Goal: Transaction & Acquisition: Purchase product/service

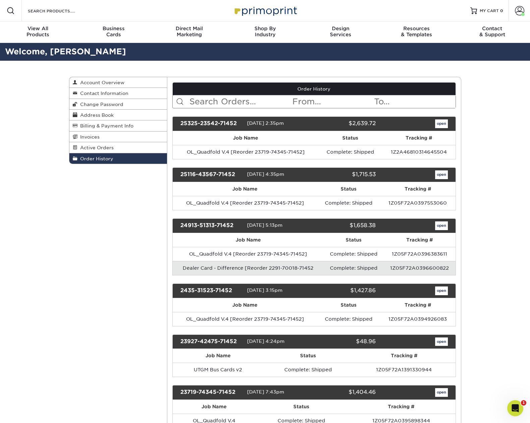
click at [108, 150] on span "Active Orders" at bounding box center [95, 147] width 36 height 5
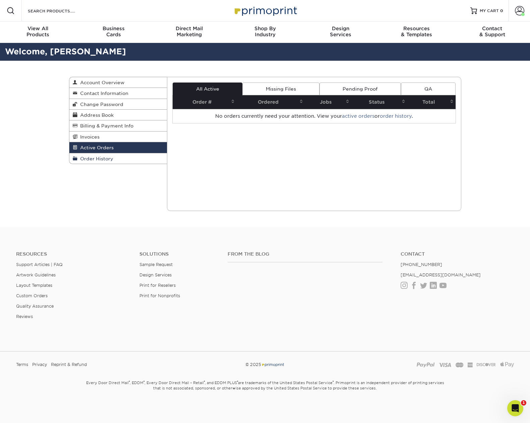
click at [103, 160] on span "Order History" at bounding box center [95, 158] width 36 height 5
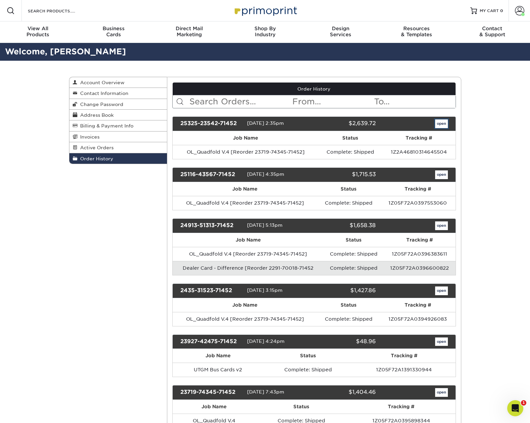
click at [441, 125] on link "open" at bounding box center [441, 123] width 13 height 9
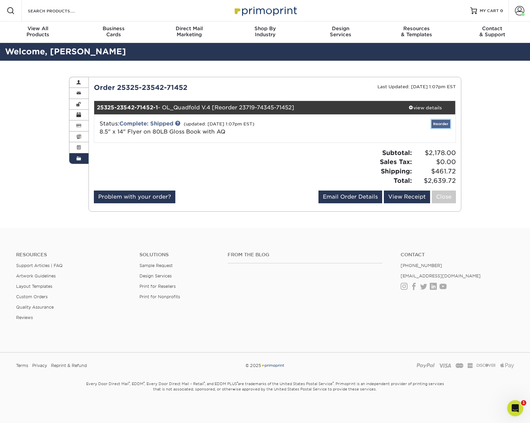
click at [441, 124] on link "Reorder" at bounding box center [440, 124] width 19 height 8
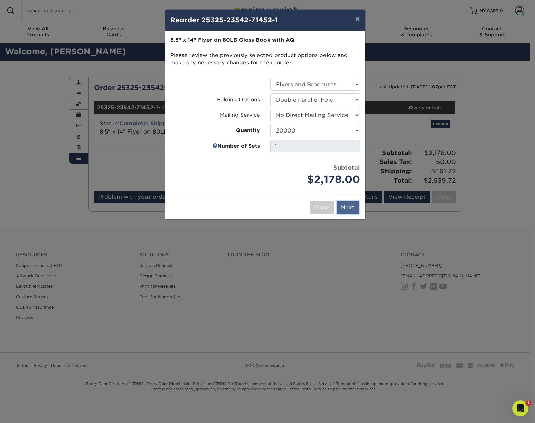
click at [347, 210] on button "Next" at bounding box center [348, 207] width 22 height 13
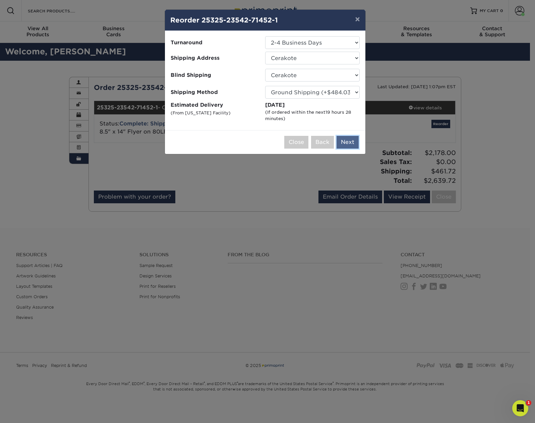
click at [349, 143] on button "Next" at bounding box center [348, 142] width 22 height 13
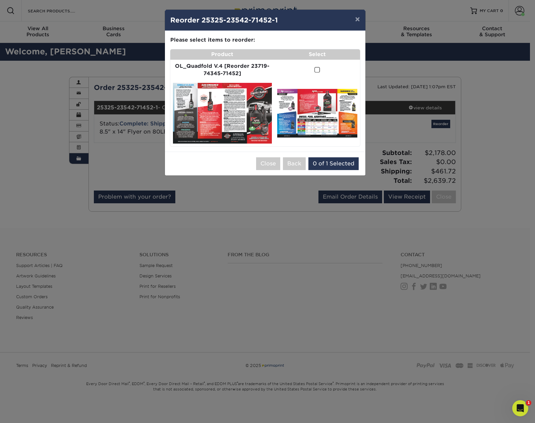
click at [316, 70] on span at bounding box center [317, 70] width 6 height 6
click at [0, 0] on input "checkbox" at bounding box center [0, 0] width 0 height 0
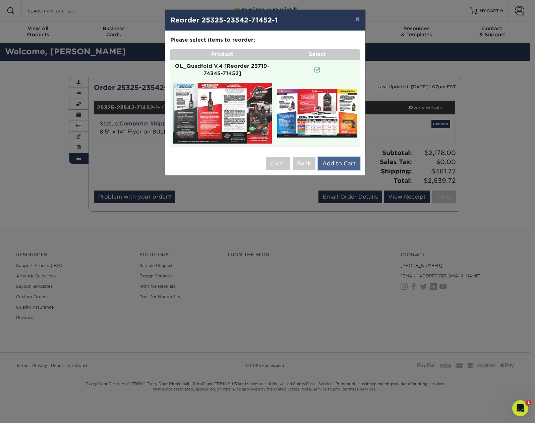
click at [338, 165] on button "Add to Cart" at bounding box center [339, 163] width 42 height 13
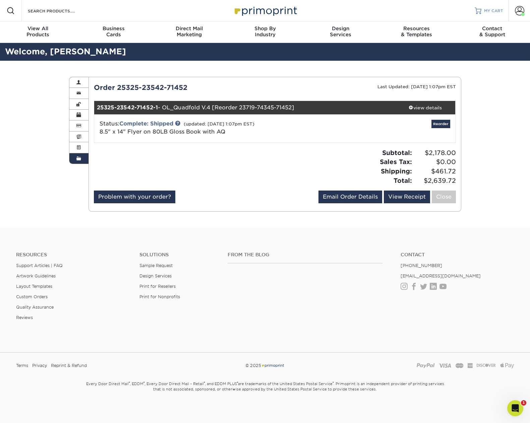
click at [500, 10] on span "MY CART" at bounding box center [493, 11] width 19 height 6
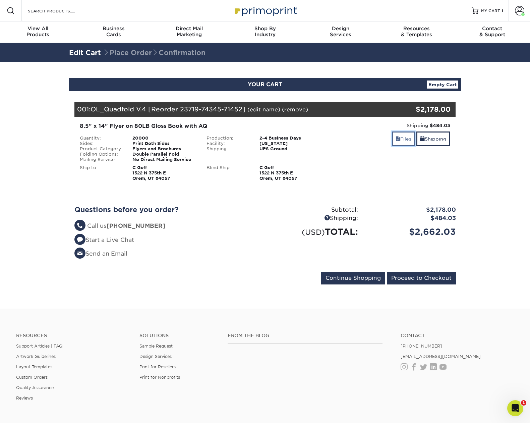
click at [405, 140] on link "Files" at bounding box center [403, 138] width 23 height 14
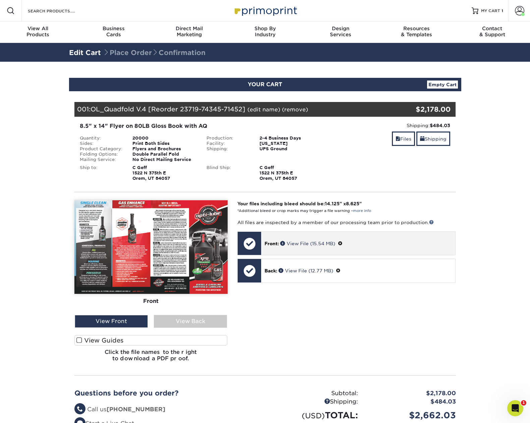
click at [343, 243] on span at bounding box center [340, 243] width 5 height 5
click at [275, 251] on link "Ok" at bounding box center [271, 251] width 14 height 10
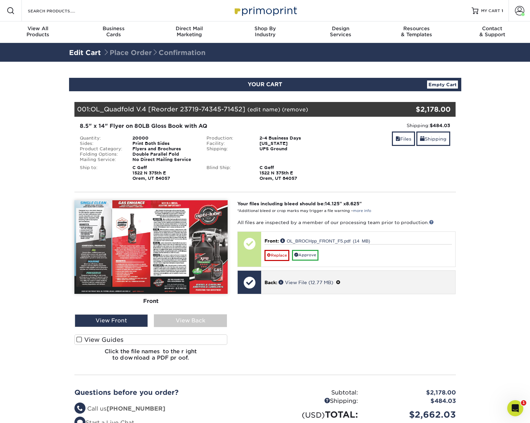
click at [316, 287] on div "Back: View File (12.77 MB)" at bounding box center [358, 282] width 194 height 23
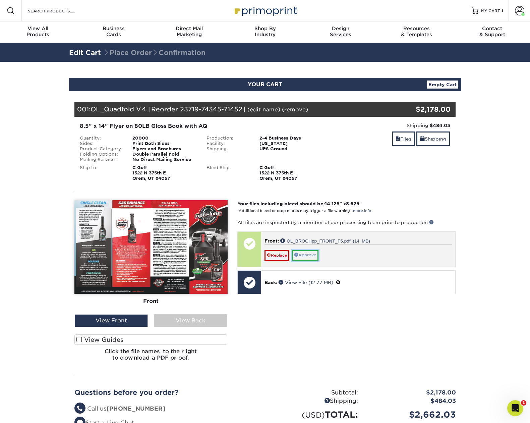
click at [310, 256] on link "Approve" at bounding box center [305, 255] width 26 height 10
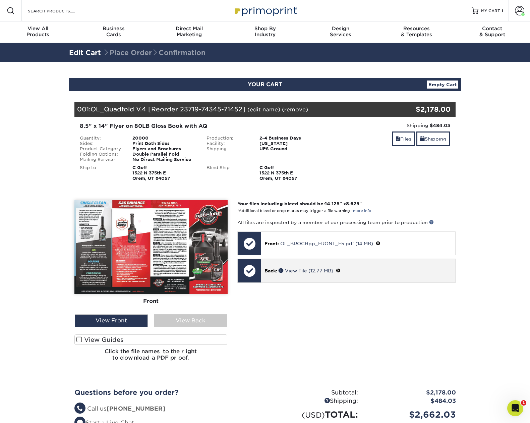
click at [341, 270] on span at bounding box center [338, 270] width 5 height 5
click at [276, 279] on link "Ok" at bounding box center [271, 278] width 14 height 10
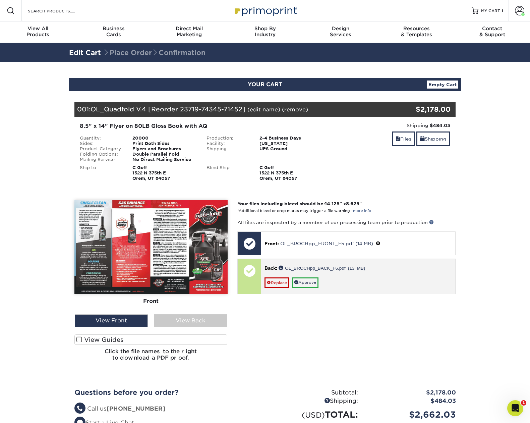
click at [350, 281] on div "Replace Approve" at bounding box center [357, 280] width 187 height 16
click at [314, 283] on link "Approve" at bounding box center [305, 282] width 26 height 10
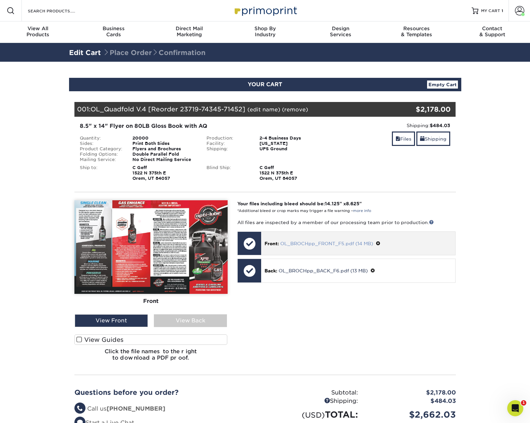
click at [318, 244] on link "OL_BROCHpp_FRONT_F5.pdf (14 MB)" at bounding box center [326, 243] width 93 height 5
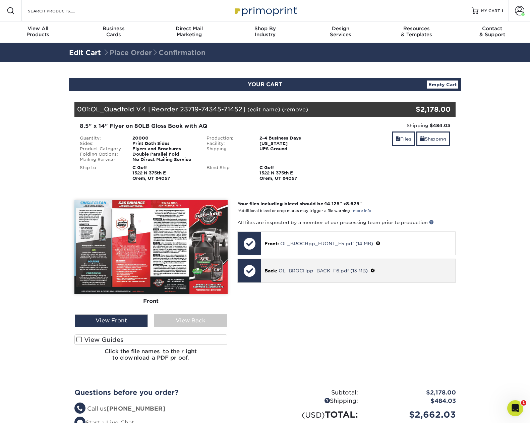
click at [243, 265] on div at bounding box center [249, 270] width 23 height 23
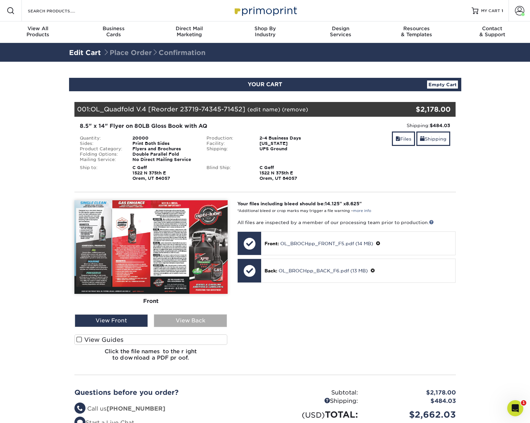
click at [185, 320] on div "View Back" at bounding box center [190, 320] width 73 height 13
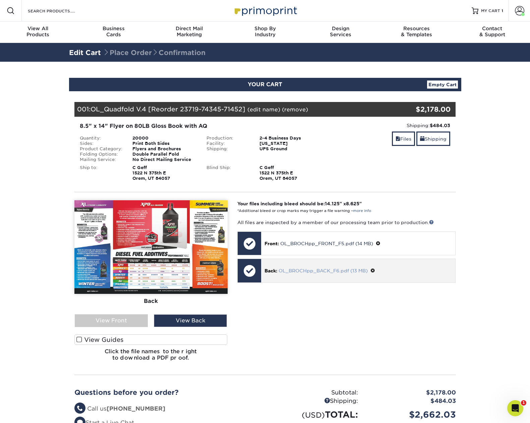
click at [303, 272] on link "OL_BROCHpp_BACK_F6.pdf (13 MB)" at bounding box center [323, 270] width 89 height 5
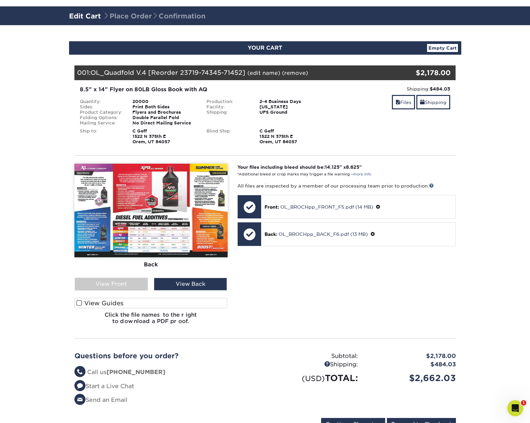
scroll to position [44, 0]
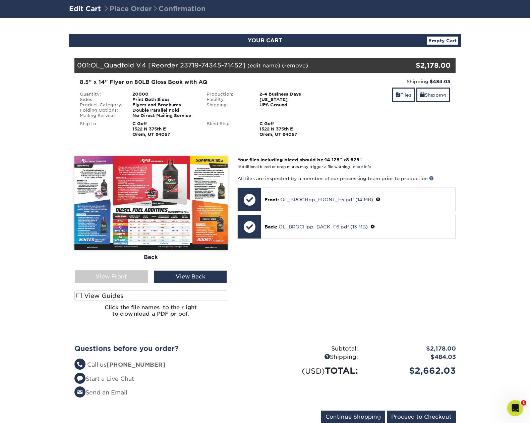
click at [80, 296] on span at bounding box center [79, 295] width 6 height 6
click at [0, 0] on input "View Guides" at bounding box center [0, 0] width 0 height 0
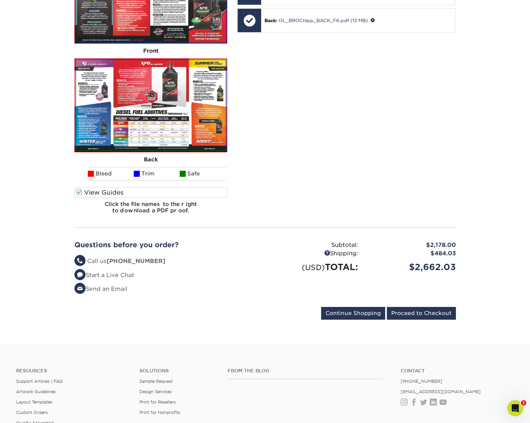
scroll to position [250, 0]
click at [408, 314] on input "Proceed to Checkout" at bounding box center [421, 313] width 69 height 13
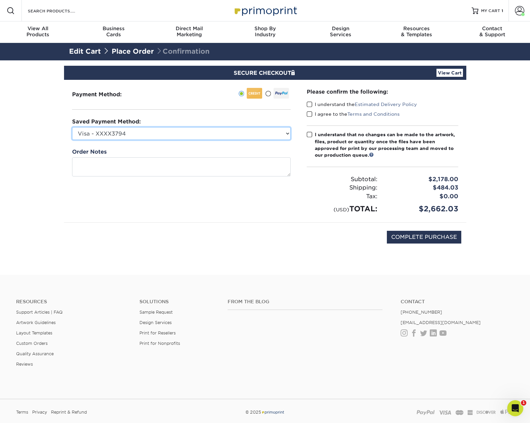
click at [288, 133] on select "Visa - XXXX3794 Visa - XXXX0390 Visa - XXXX5822 American Express - XXXX1006 New…" at bounding box center [181, 133] width 219 height 13
select select
click at [72, 127] on select "Visa - XXXX3794 Visa - XXXX0390 Visa - XXXX5822 American Express - XXXX1006 New…" at bounding box center [181, 133] width 219 height 13
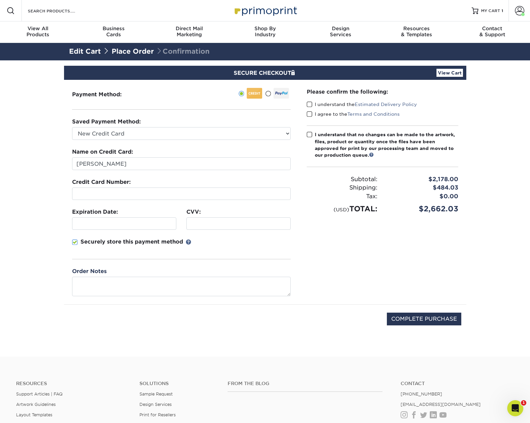
click at [65, 205] on div "Payment Method:" at bounding box center [181, 192] width 235 height 224
click at [36, 242] on section "SECURE CHECKOUT View Cart Payment Method: Saved Payment Method:" at bounding box center [265, 208] width 530 height 296
click at [76, 243] on span at bounding box center [75, 242] width 6 height 6
click at [0, 0] on input "Securely store this payment method" at bounding box center [0, 0] width 0 height 0
click at [307, 103] on span at bounding box center [310, 104] width 6 height 6
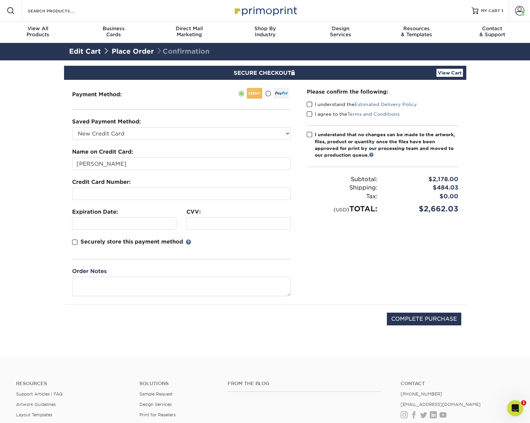
click at [0, 0] on input "I understand the Estimated Delivery Policy" at bounding box center [0, 0] width 0 height 0
click at [308, 114] on span at bounding box center [310, 114] width 6 height 6
click at [0, 0] on input "I agree to the Terms and Conditions" at bounding box center [0, 0] width 0 height 0
click at [308, 136] on span at bounding box center [310, 134] width 6 height 6
click at [0, 0] on input "I understand that no changes can be made to the artwork, files, product or quan…" at bounding box center [0, 0] width 0 height 0
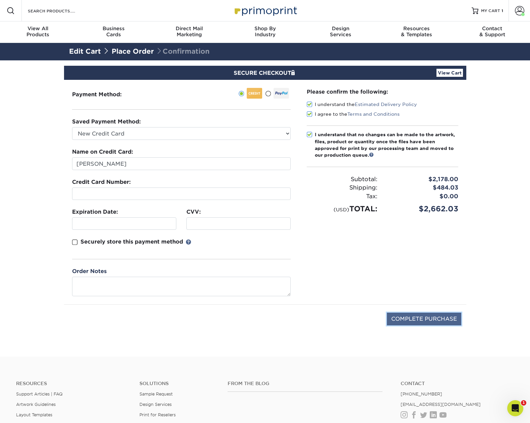
click at [423, 319] on input "COMPLETE PURCHASE" at bounding box center [424, 318] width 74 height 13
type input "PROCESSING, PLEASE WAIT..."
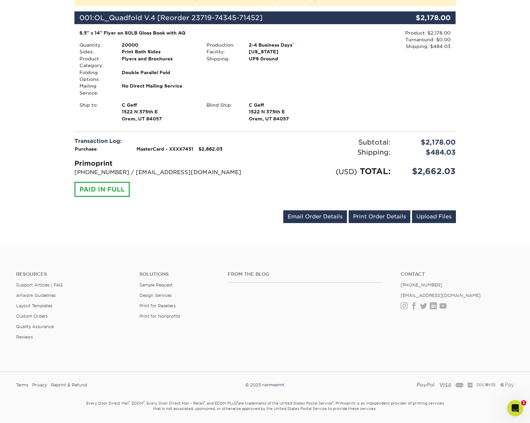
scroll to position [195, 0]
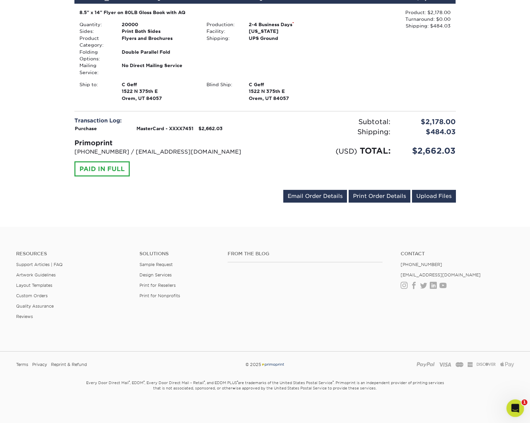
click at [511, 407] on icon "Open Intercom Messenger" at bounding box center [514, 407] width 11 height 11
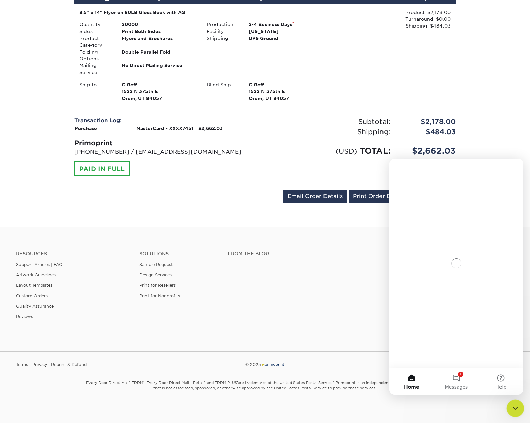
scroll to position [0, 0]
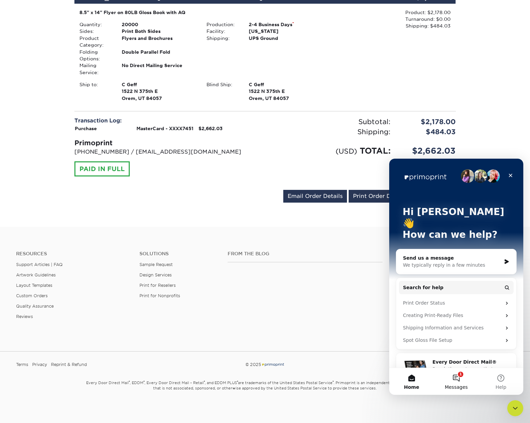
click at [459, 378] on button "1 Messages" at bounding box center [456, 381] width 45 height 27
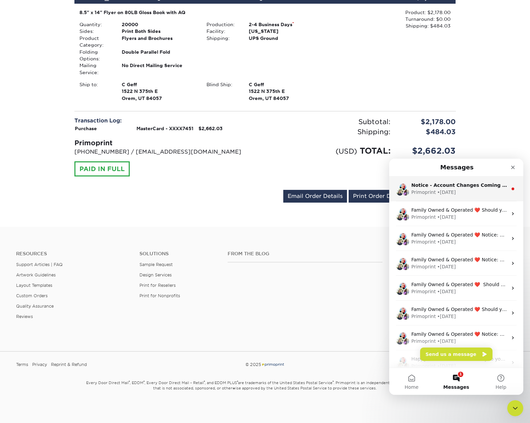
click at [428, 191] on div "Primoprint" at bounding box center [423, 192] width 24 height 7
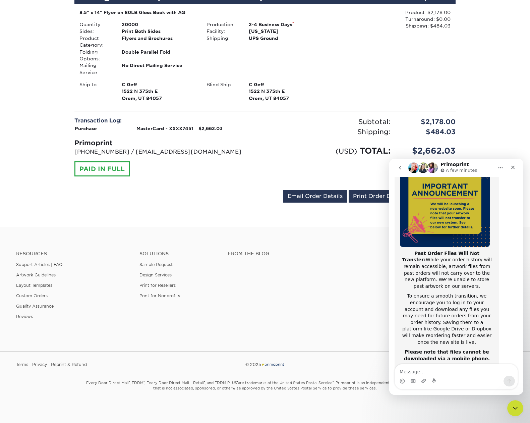
scroll to position [106, 0]
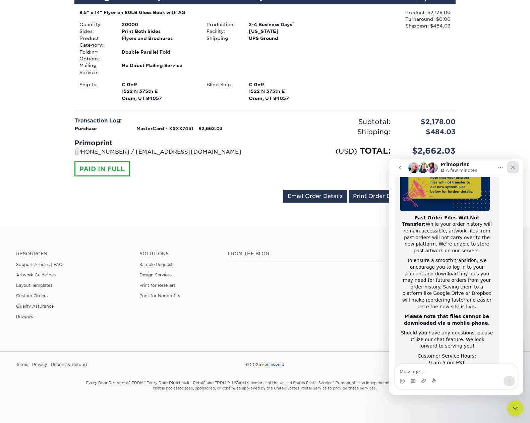
click at [514, 168] on icon "Close" at bounding box center [513, 168] width 4 height 4
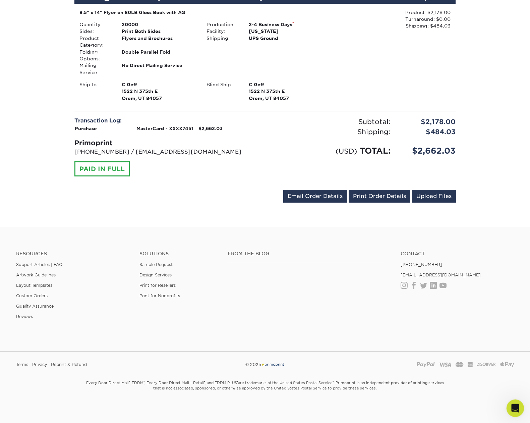
click at [517, 406] on icon "Open Intercom Messenger" at bounding box center [514, 407] width 11 height 11
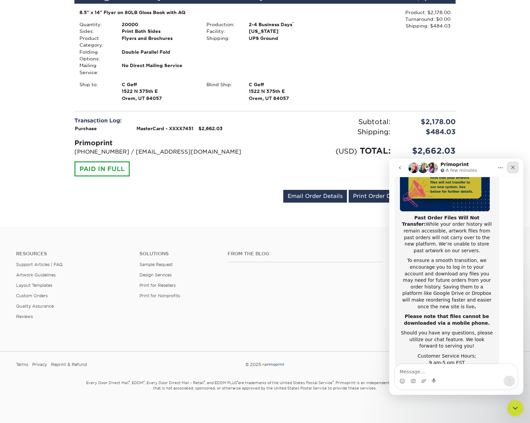
drag, startPoint x: 515, startPoint y: 167, endPoint x: 900, endPoint y: 329, distance: 418.2
click at [515, 167] on icon "Close" at bounding box center [512, 167] width 5 height 5
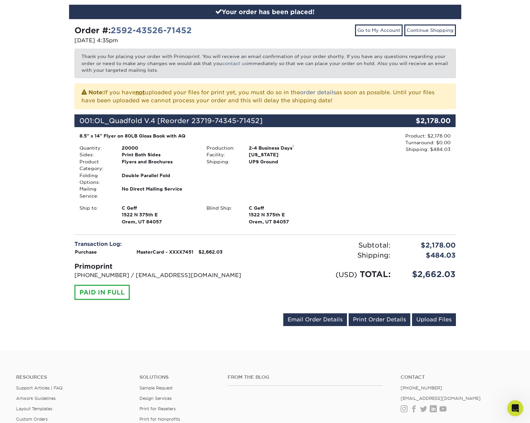
scroll to position [0, 0]
